Goal: Complete application form

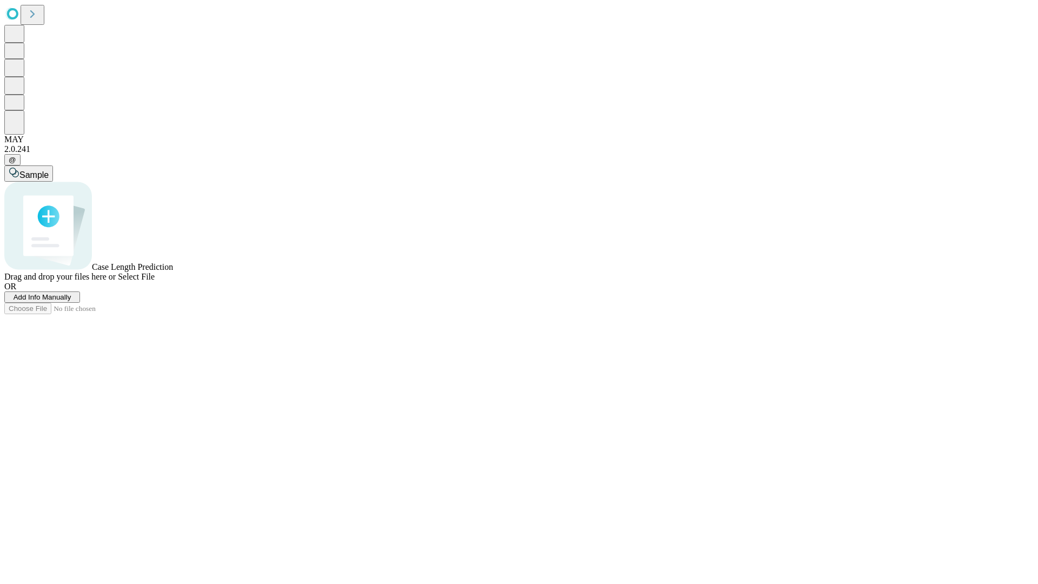
click at [71, 301] on span "Add Info Manually" at bounding box center [43, 297] width 58 height 8
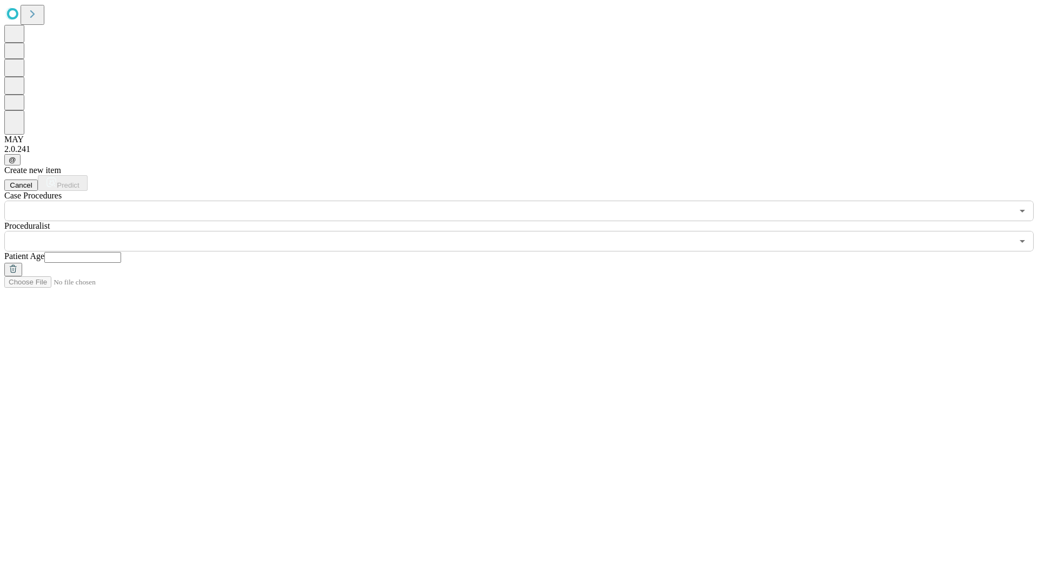
click at [121, 252] on input "text" at bounding box center [82, 257] width 77 height 11
type input "**"
click at [527, 231] on input "text" at bounding box center [508, 241] width 1009 height 21
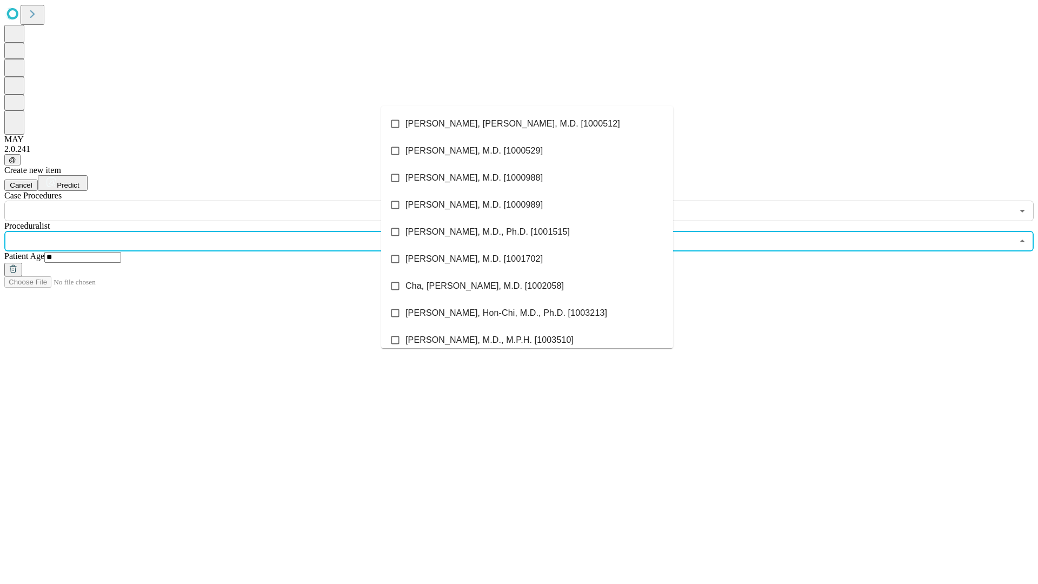
click at [527, 124] on li "[PERSON_NAME], [PERSON_NAME], M.D. [1000512]" at bounding box center [527, 123] width 292 height 27
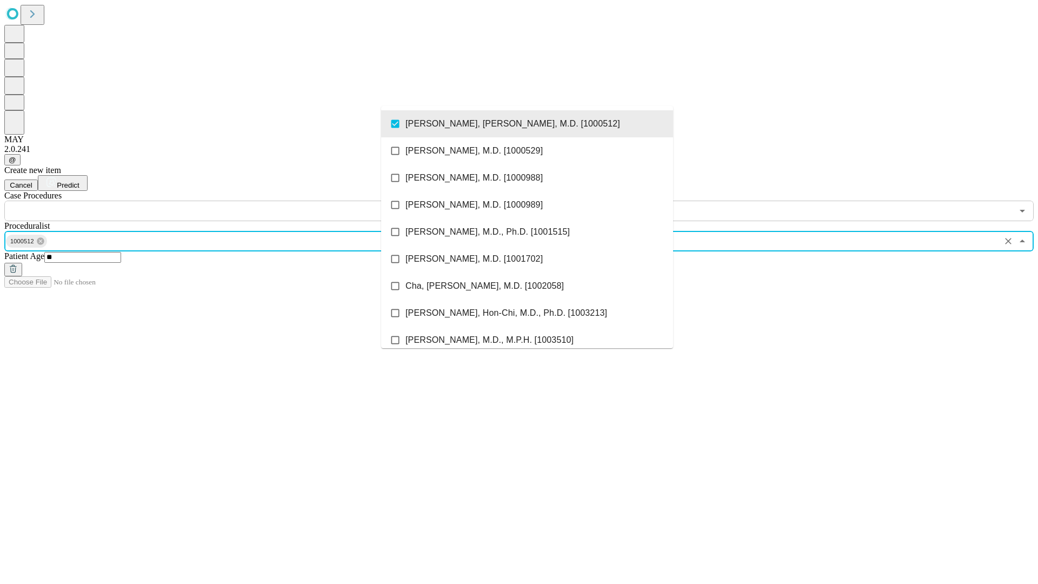
click at [227, 201] on input "text" at bounding box center [508, 211] width 1009 height 21
